Goal: Check status: Check status

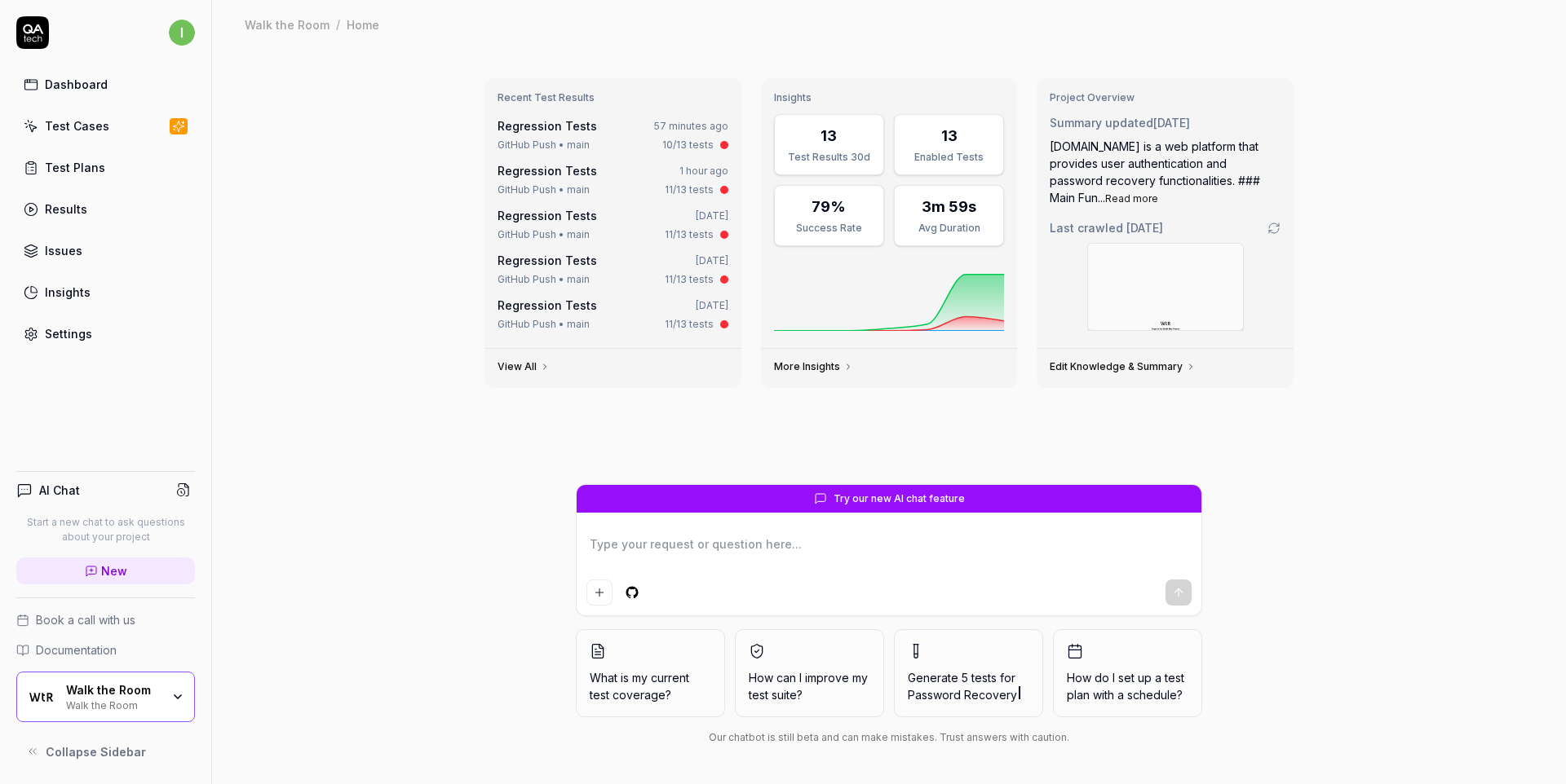
click at [90, 88] on div "Dashboard" at bounding box center [76, 83] width 63 height 17
type textarea "*"
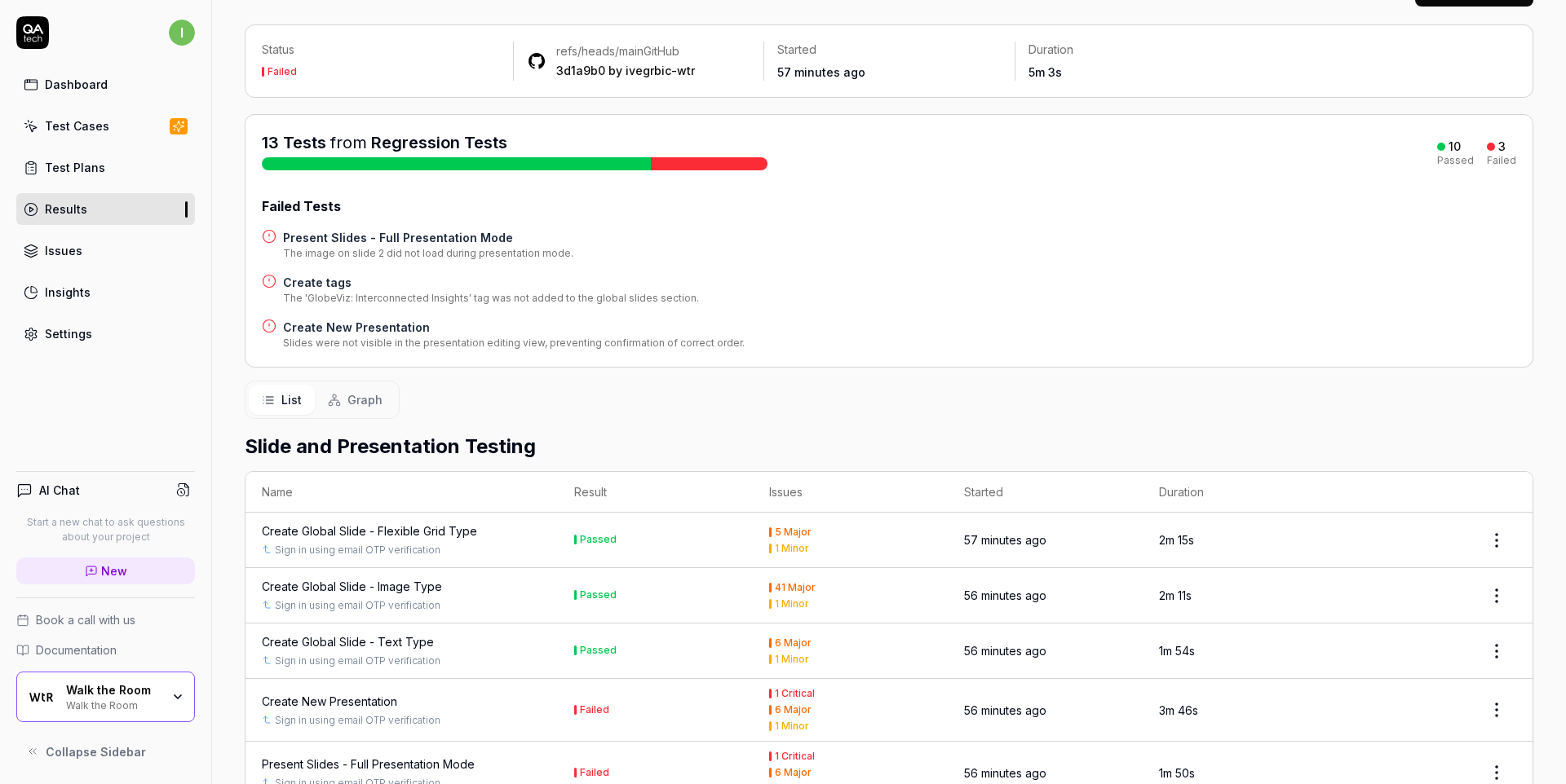
scroll to position [93, 0]
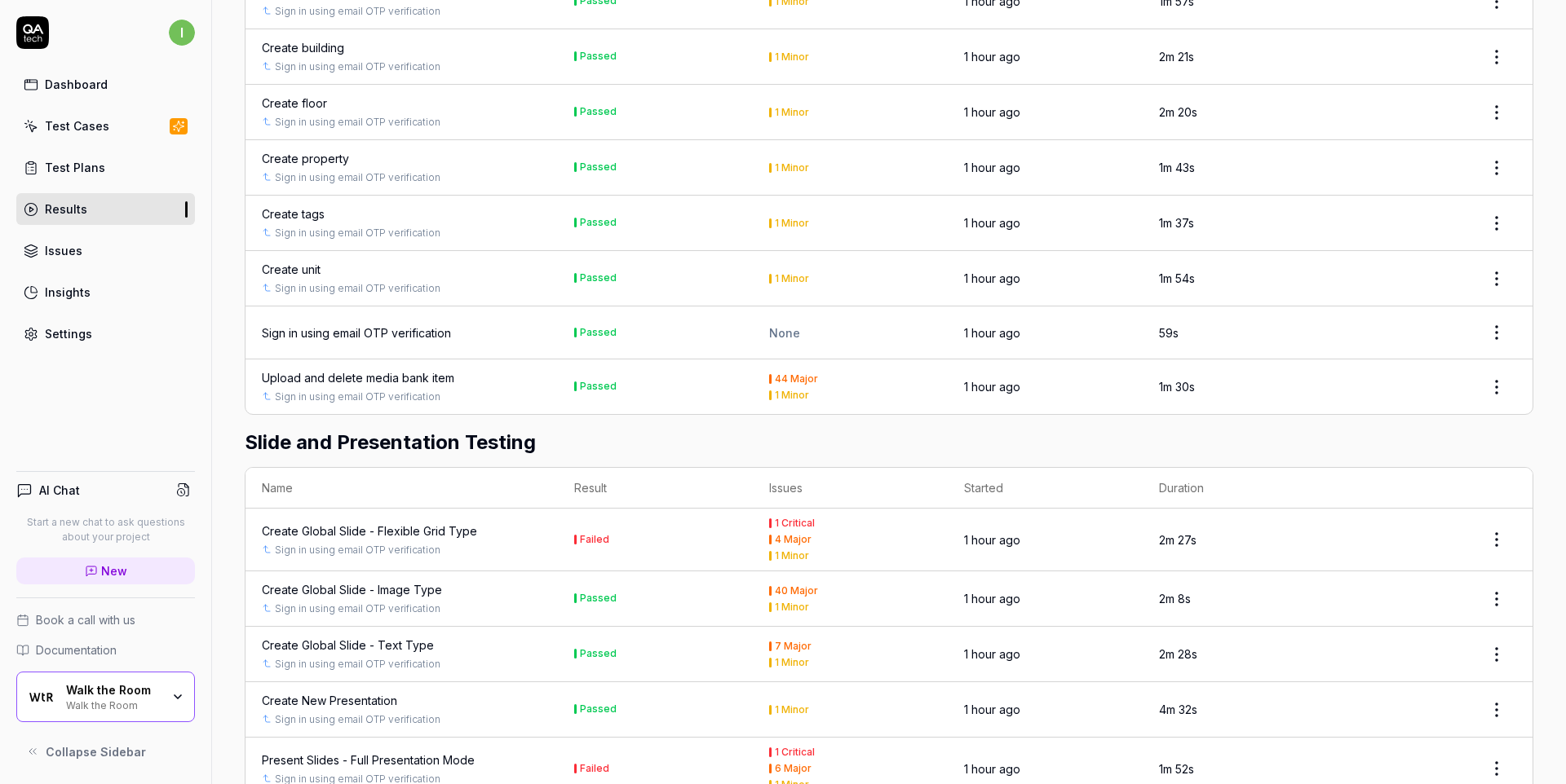
scroll to position [581, 0]
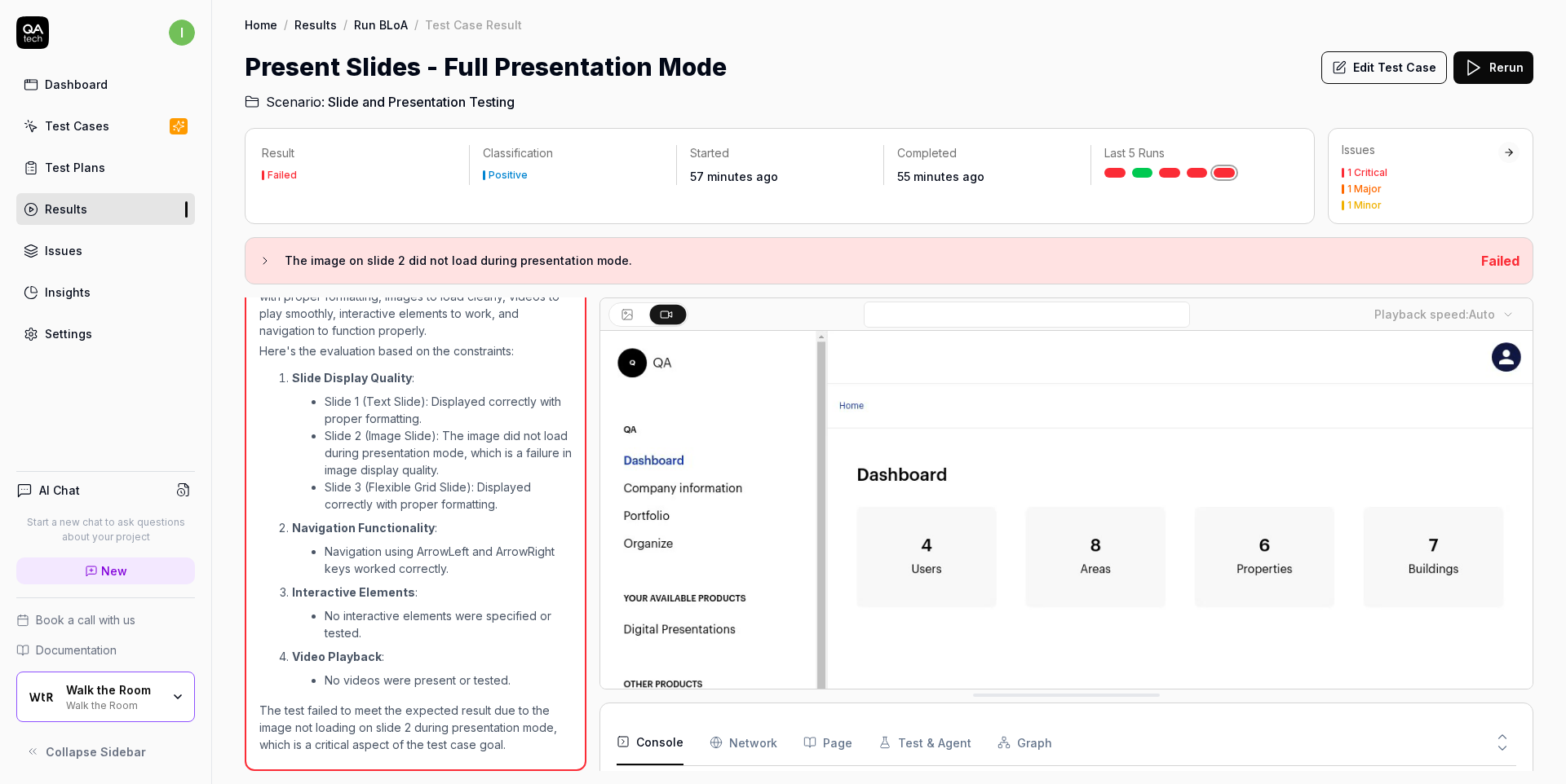
scroll to position [542, 0]
